Goal: Task Accomplishment & Management: Use online tool/utility

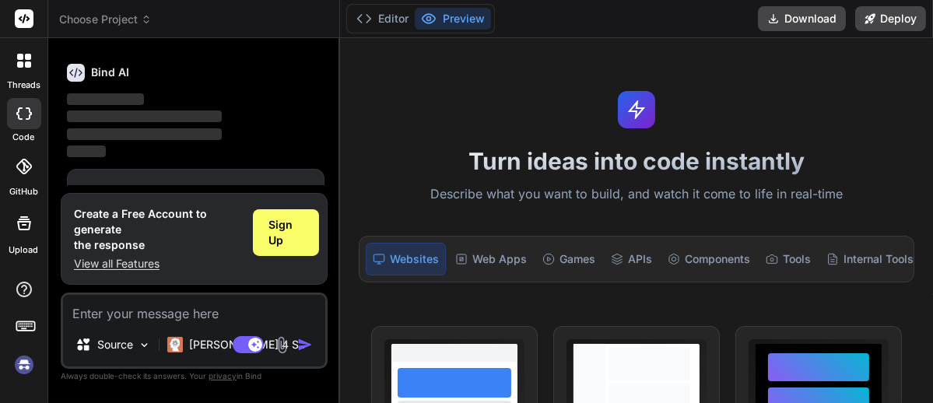
scroll to position [1128, 0]
click at [300, 240] on span "Sign Up" at bounding box center [285, 232] width 35 height 31
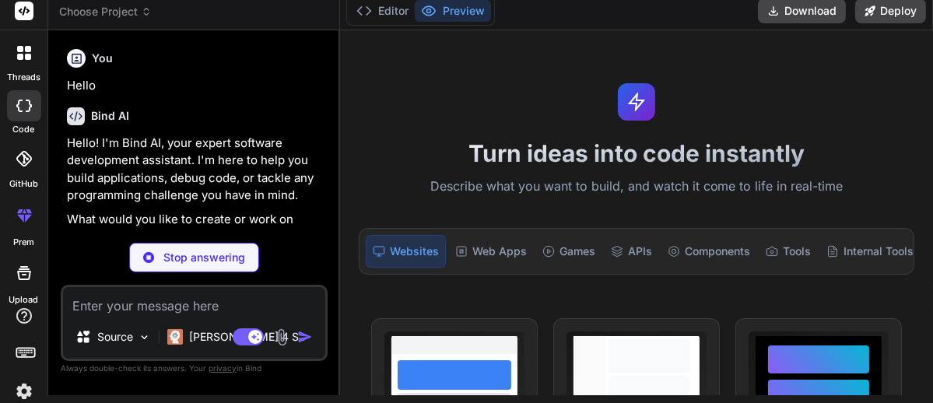
scroll to position [111, 0]
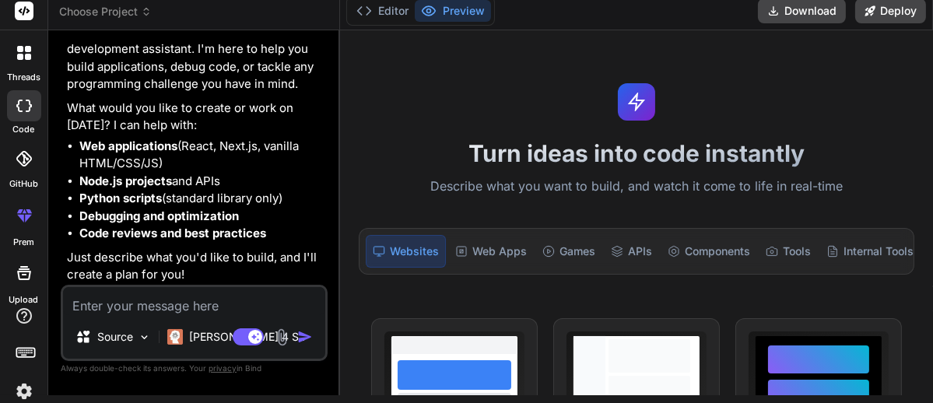
type textarea "x"
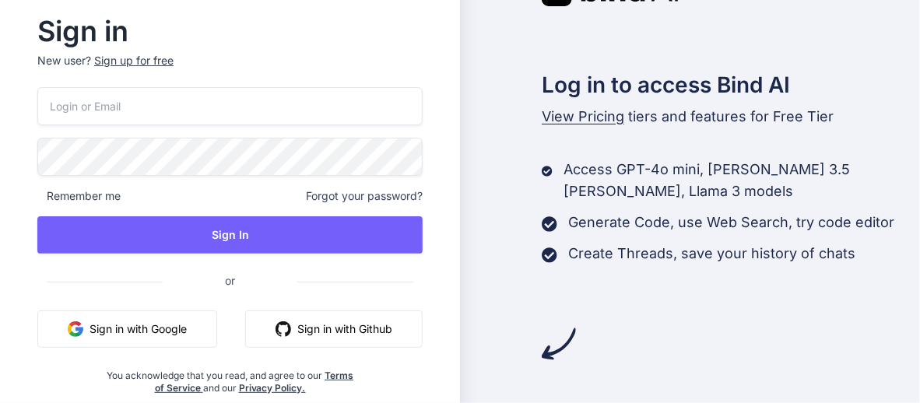
click at [110, 337] on button "Sign in with Google" at bounding box center [127, 328] width 180 height 37
